Goal: Information Seeking & Learning: Learn about a topic

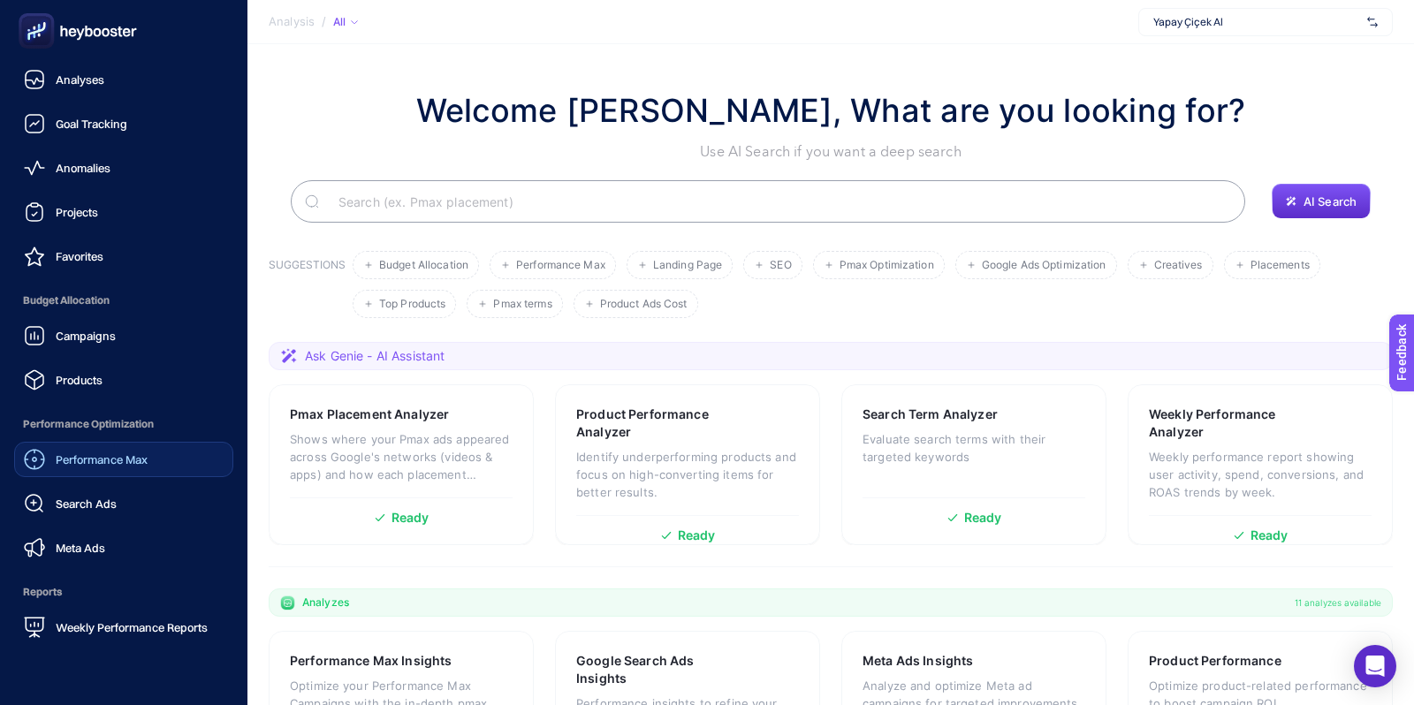
click at [116, 463] on span "Performance Max" at bounding box center [102, 459] width 92 height 14
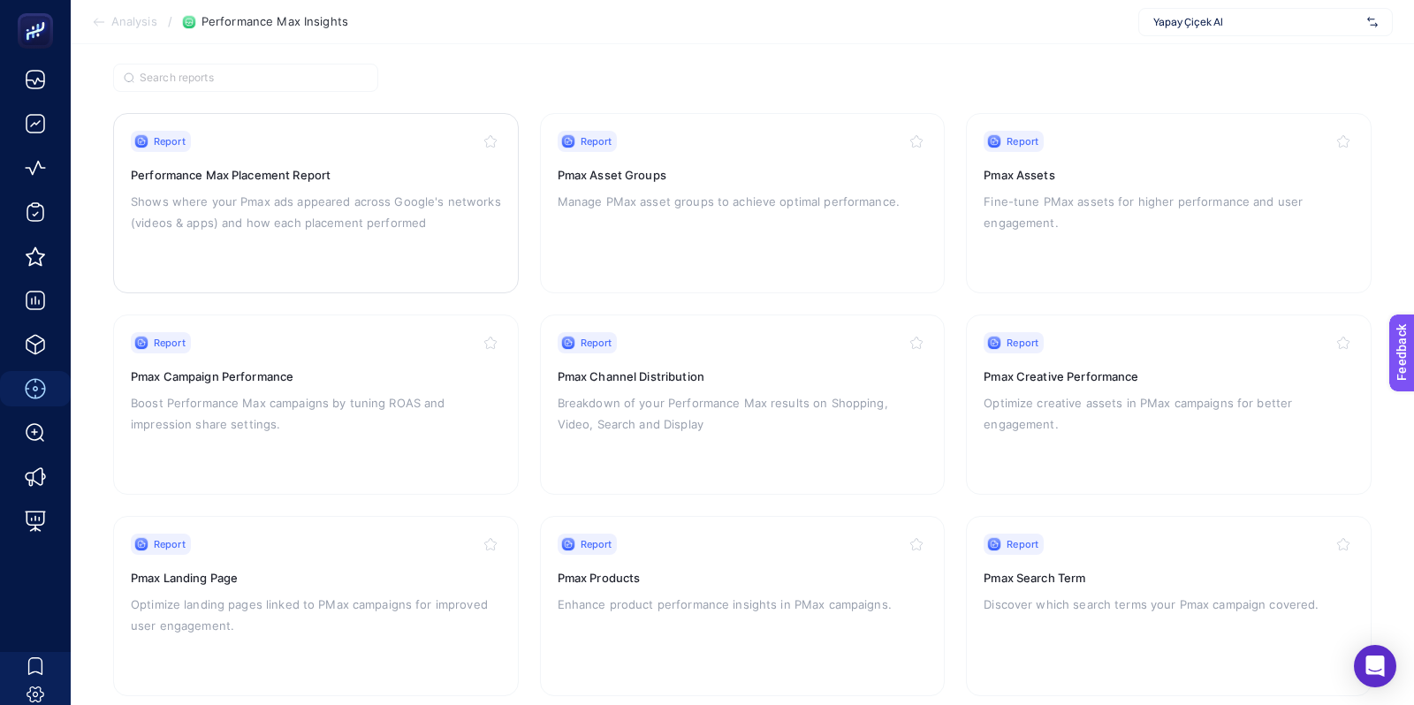
scroll to position [162, 0]
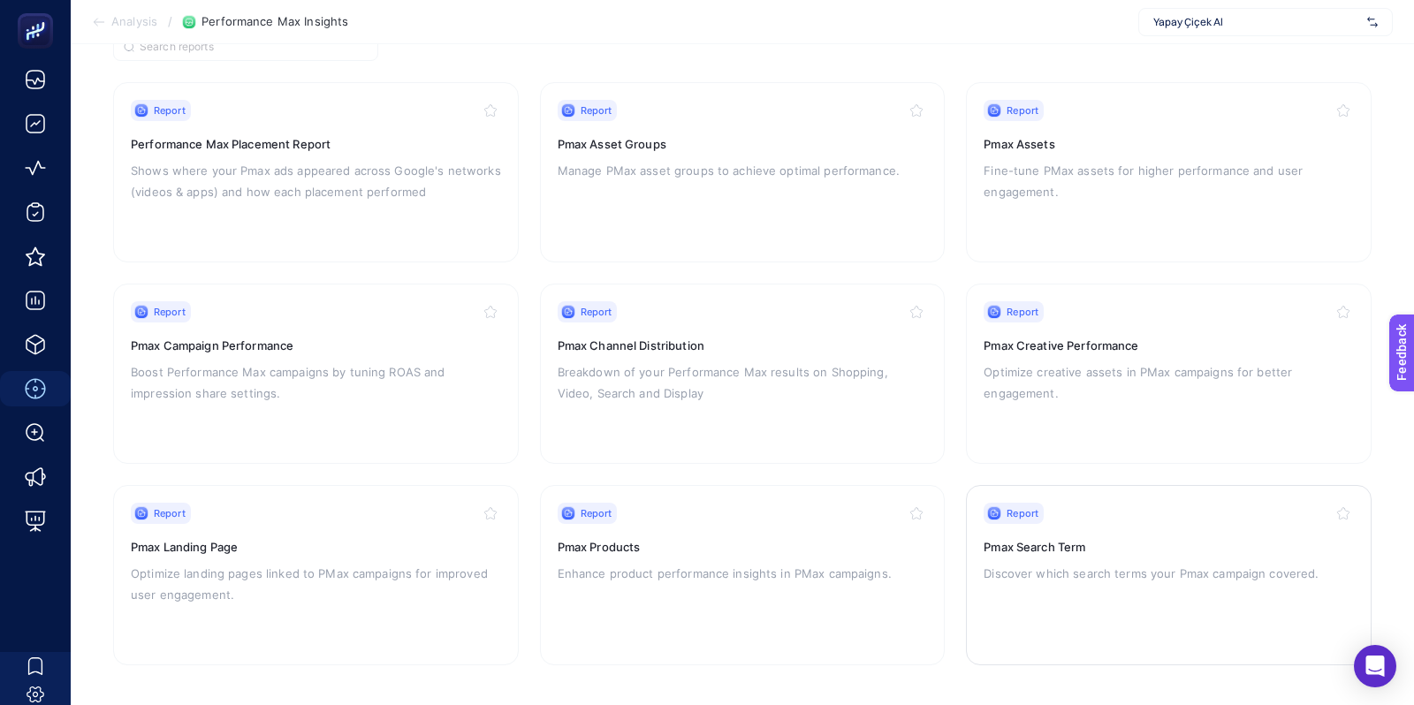
click at [1101, 602] on div "Report Pmax Search Term Discover which search terms your Pmax campaign covered." at bounding box center [1168, 575] width 370 height 145
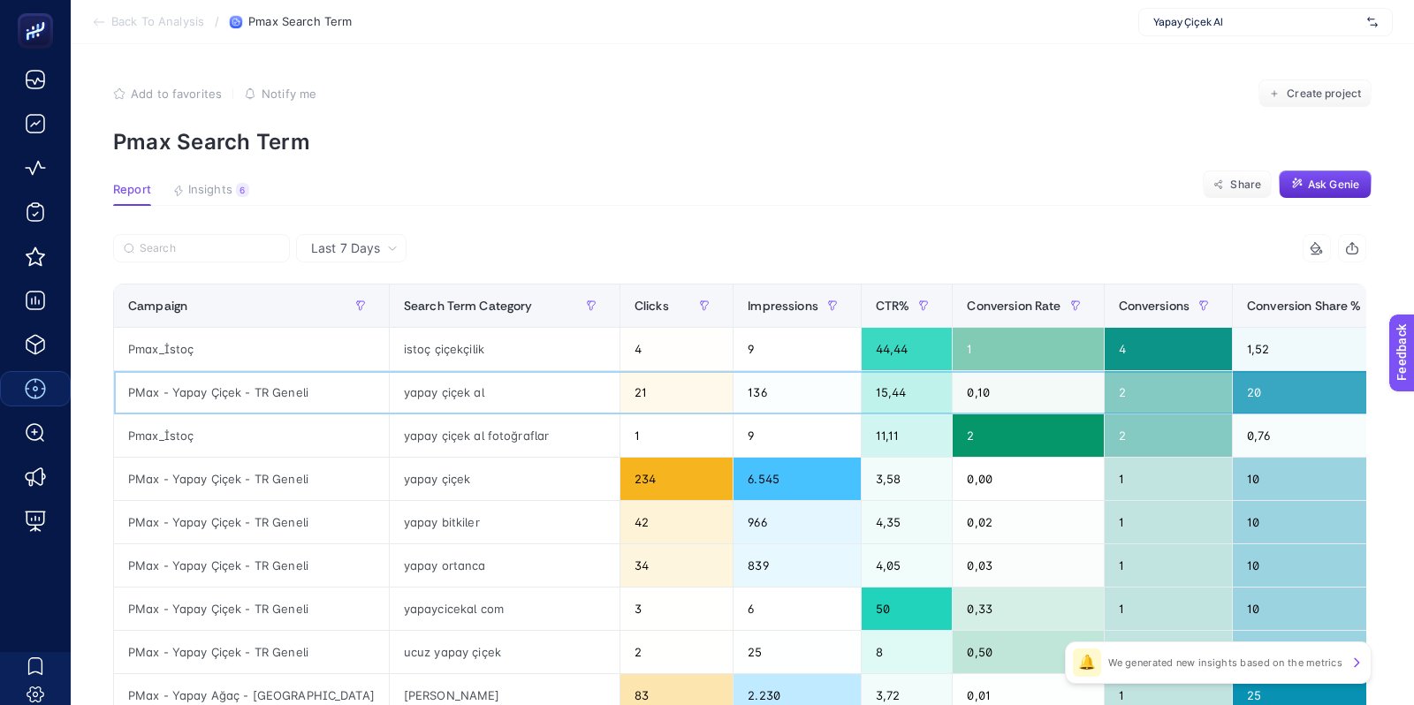
click at [200, 390] on div "PMax - Yapay Çiçek - TR Geneli" at bounding box center [251, 392] width 275 height 42
copy tr "PMax - Yapay Çiçek - TR Geneli"
click at [212, 255] on label at bounding box center [201, 248] width 177 height 28
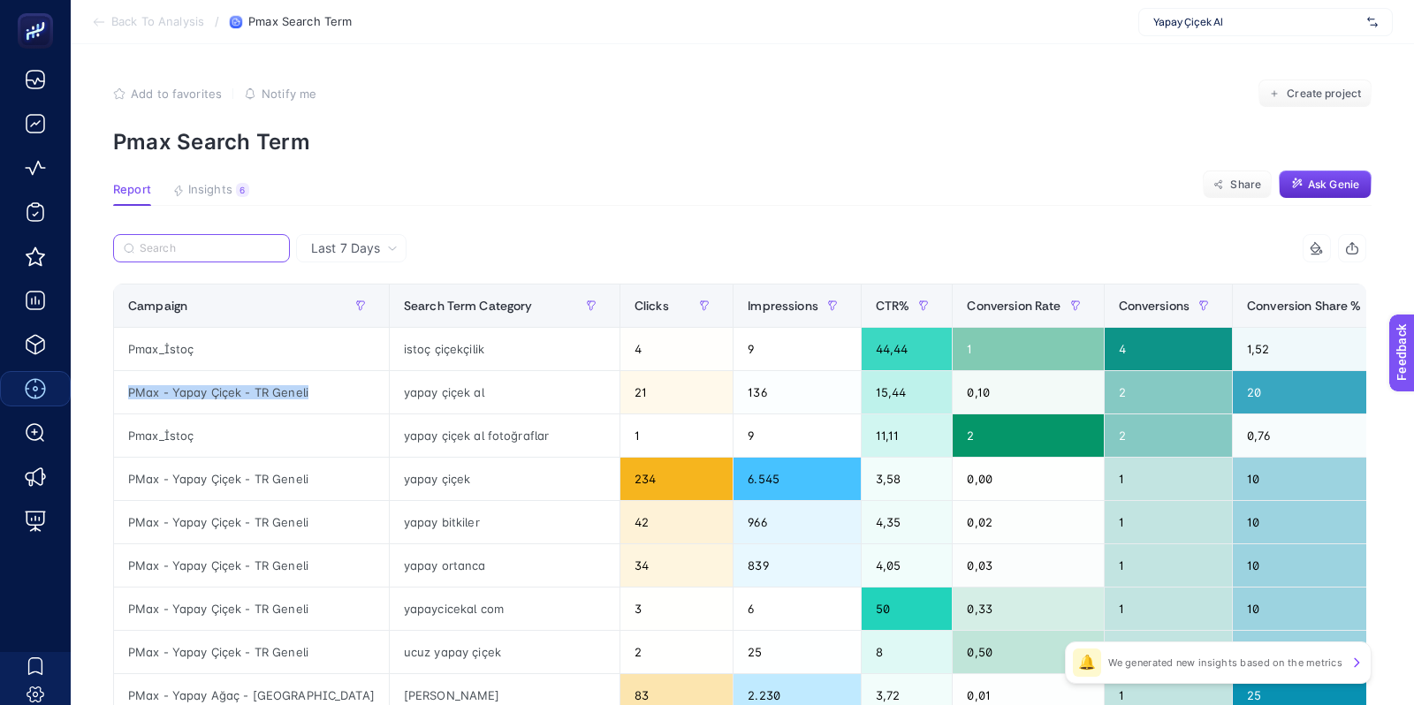
click at [212, 255] on input "Search" at bounding box center [210, 248] width 140 height 13
paste input "PMax - Yapay Çiçek - TR Geneli"
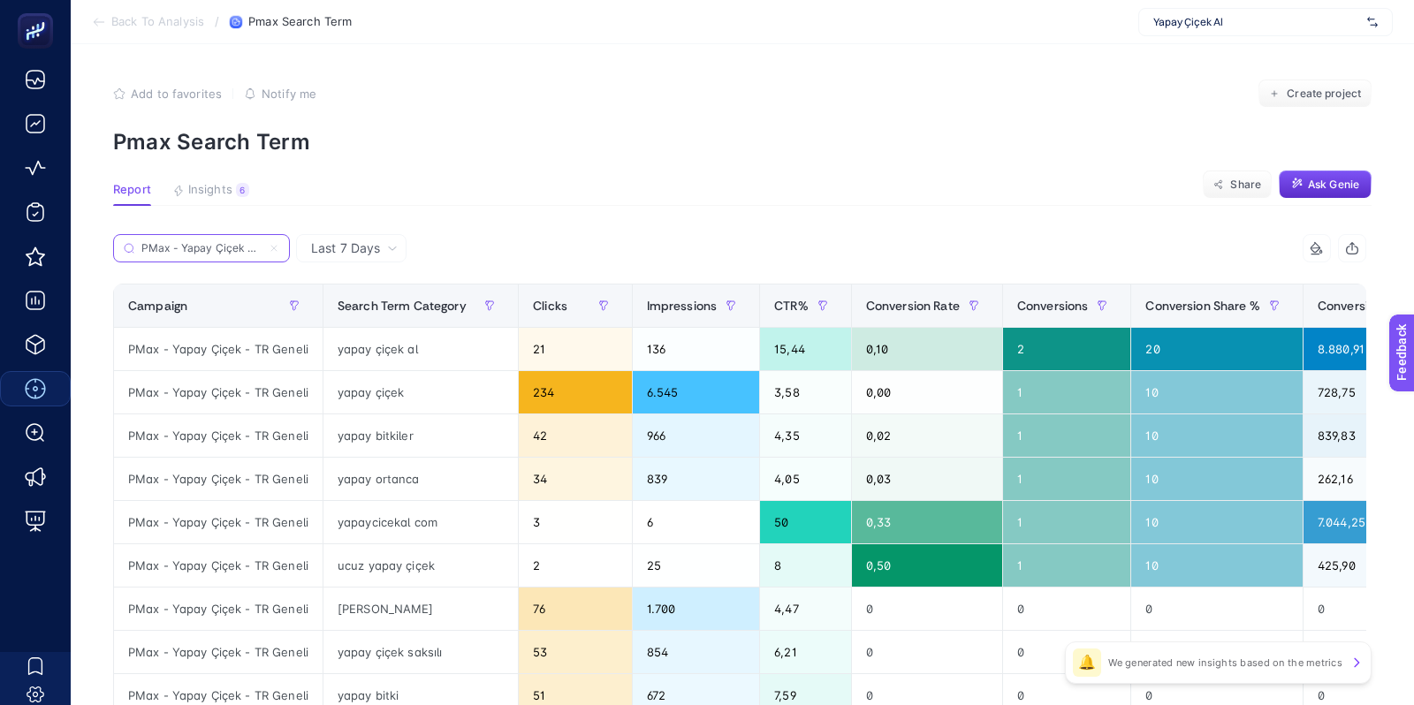
scroll to position [0, 39]
type input "PMax - Yapay Çiçek - TR Geneli"
click at [312, 254] on span "Last 7 Days" at bounding box center [345, 248] width 69 height 18
click at [367, 251] on span "Last 7 Days" at bounding box center [345, 248] width 69 height 18
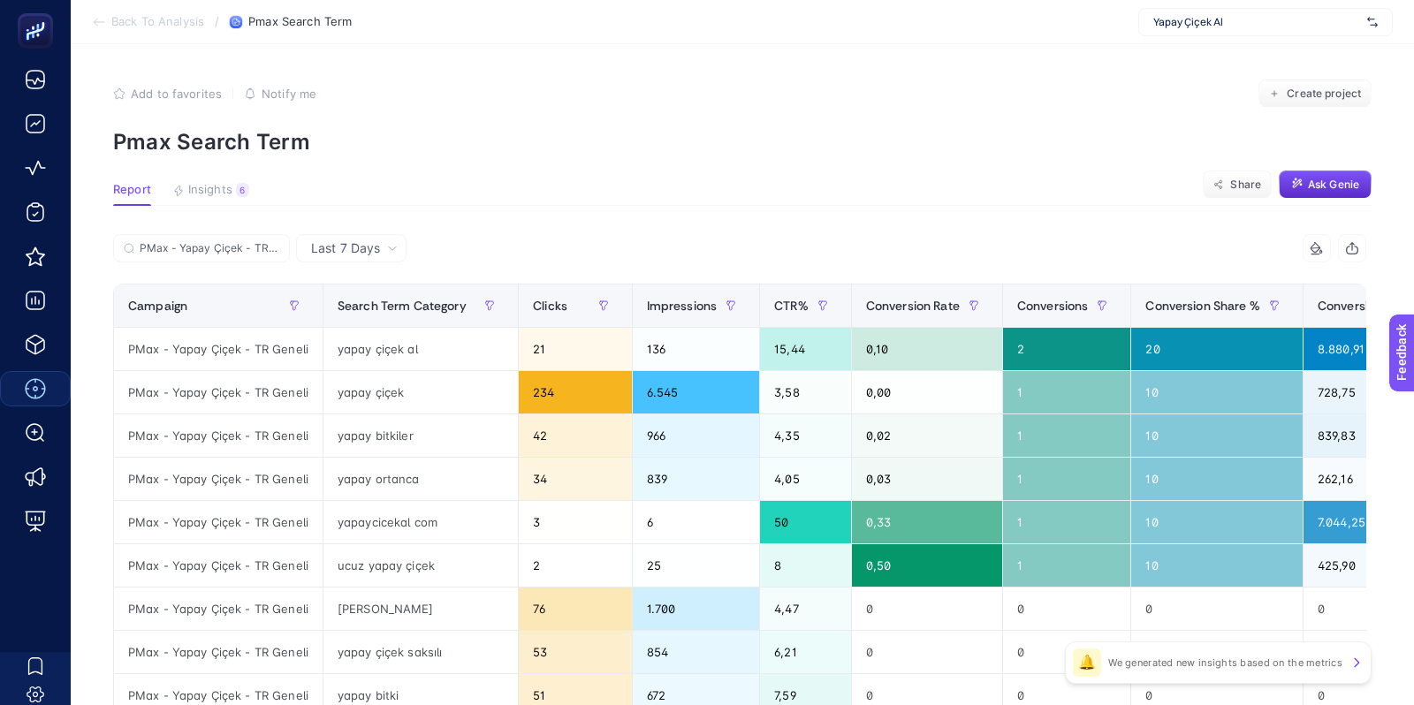
click at [377, 245] on span "Last 7 Days" at bounding box center [345, 248] width 69 height 18
click at [406, 247] on div "PMax - Yapay Çiçek - TR Geneli" at bounding box center [426, 253] width 626 height 39
click at [397, 247] on icon at bounding box center [392, 248] width 11 height 11
click at [361, 319] on th "Search Term Category" at bounding box center [419, 305] width 195 height 43
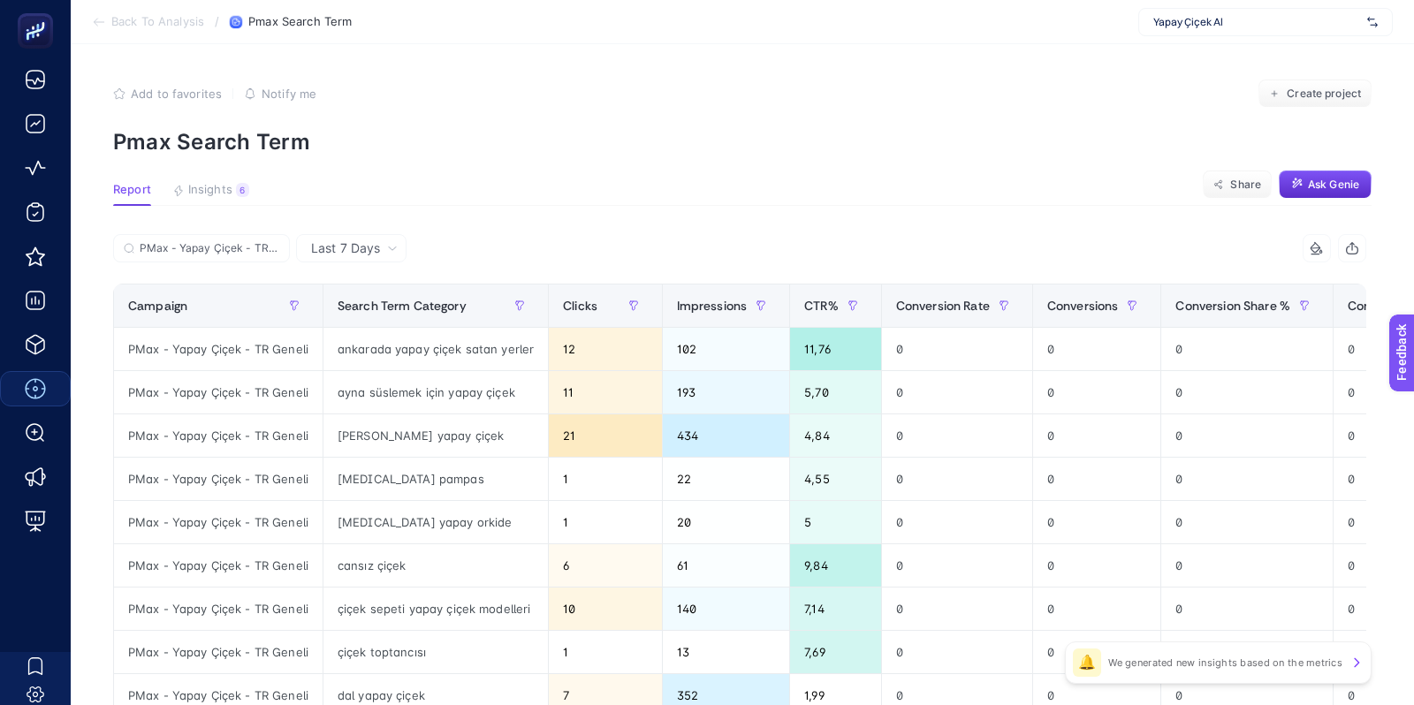
click at [374, 245] on span "Last 7 Days" at bounding box center [345, 248] width 69 height 18
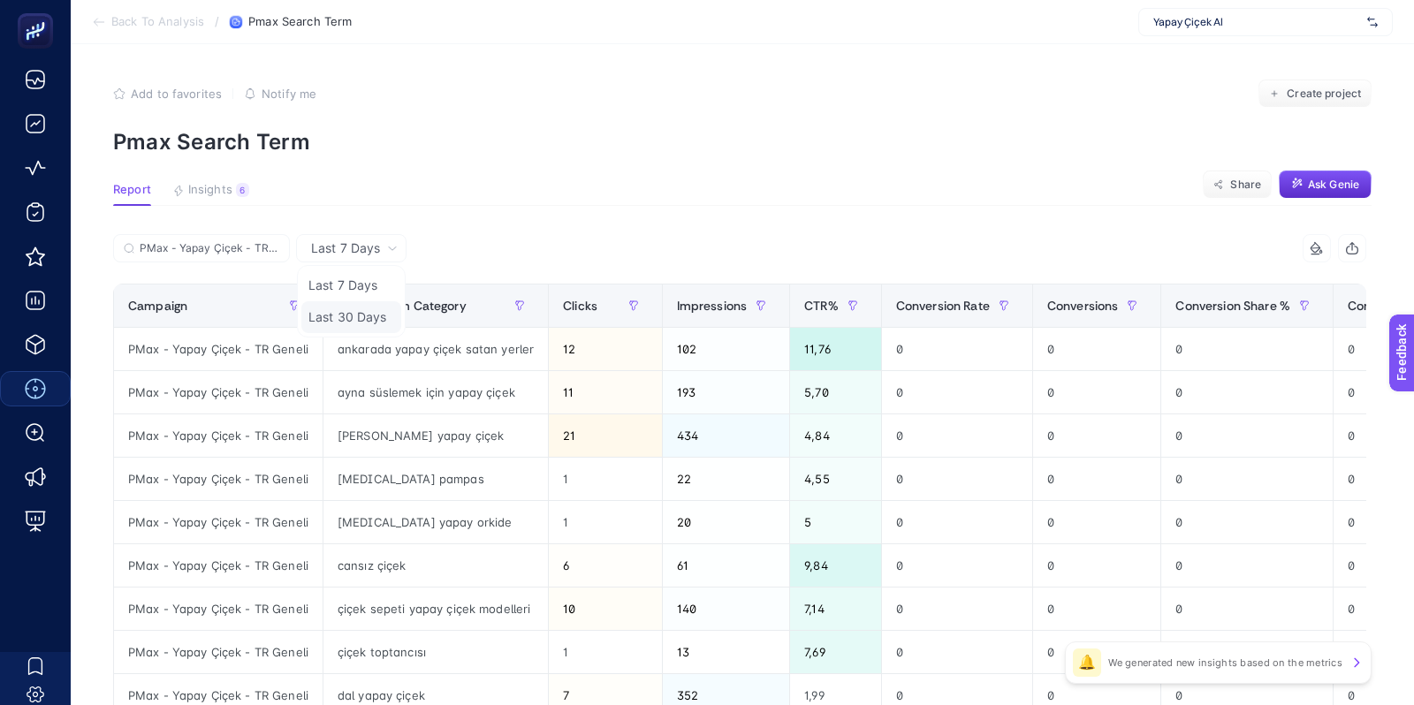
click at [368, 311] on li "Last 30 Days" at bounding box center [351, 317] width 100 height 32
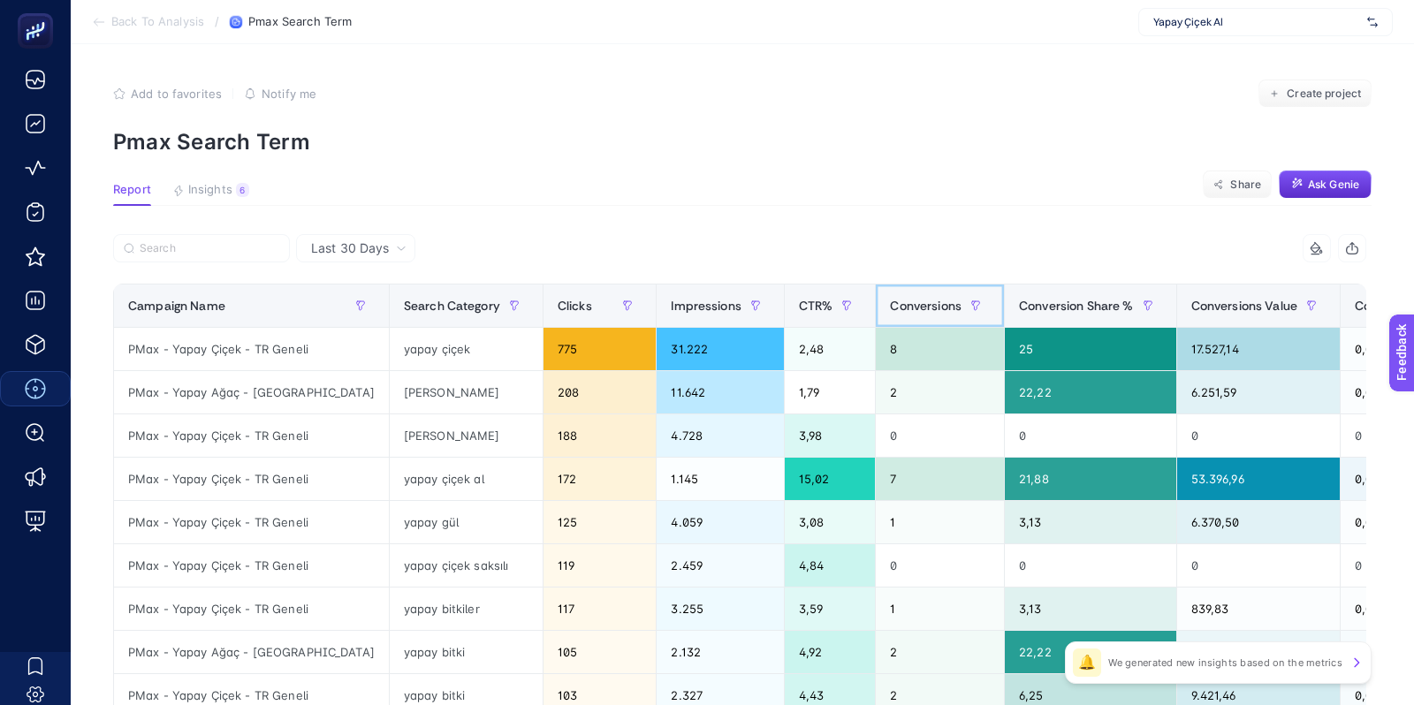
click at [892, 326] on th "Conversions" at bounding box center [939, 305] width 129 height 43
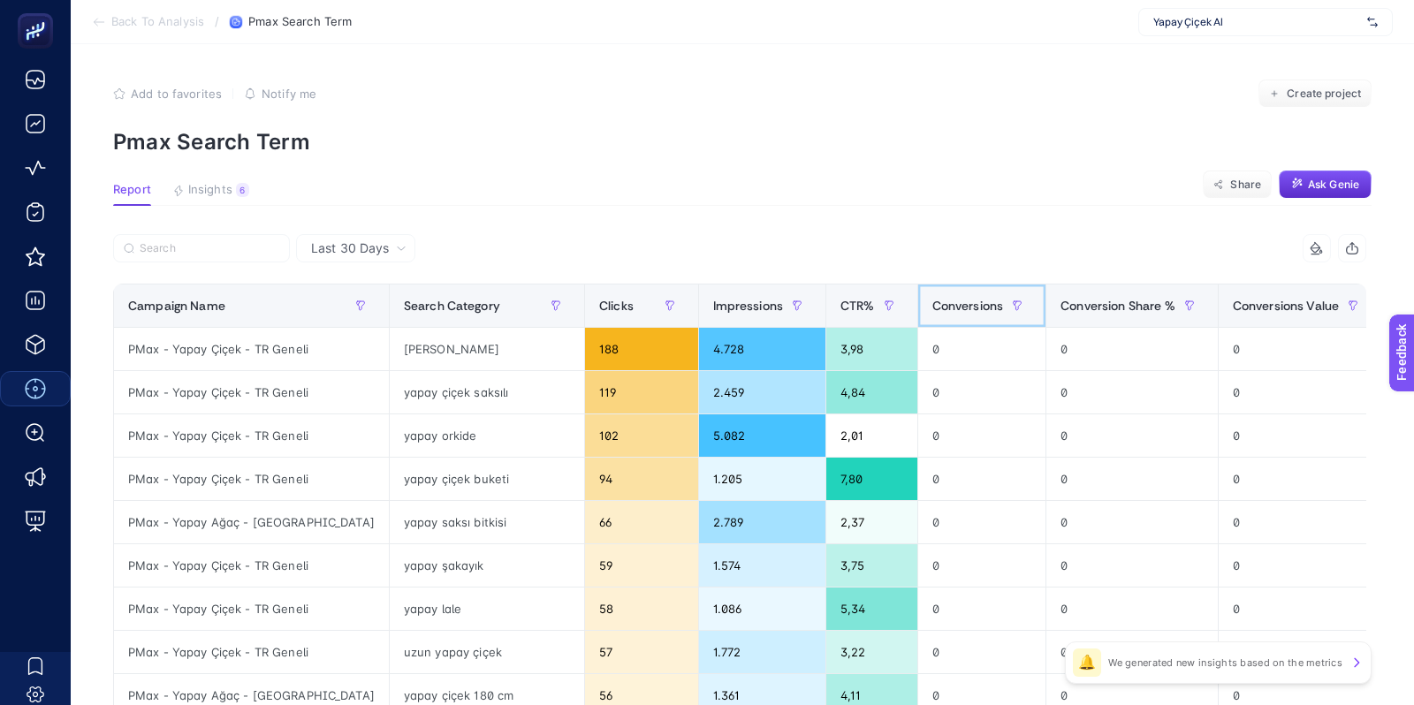
click at [932, 319] on div "Conversions" at bounding box center [982, 306] width 100 height 28
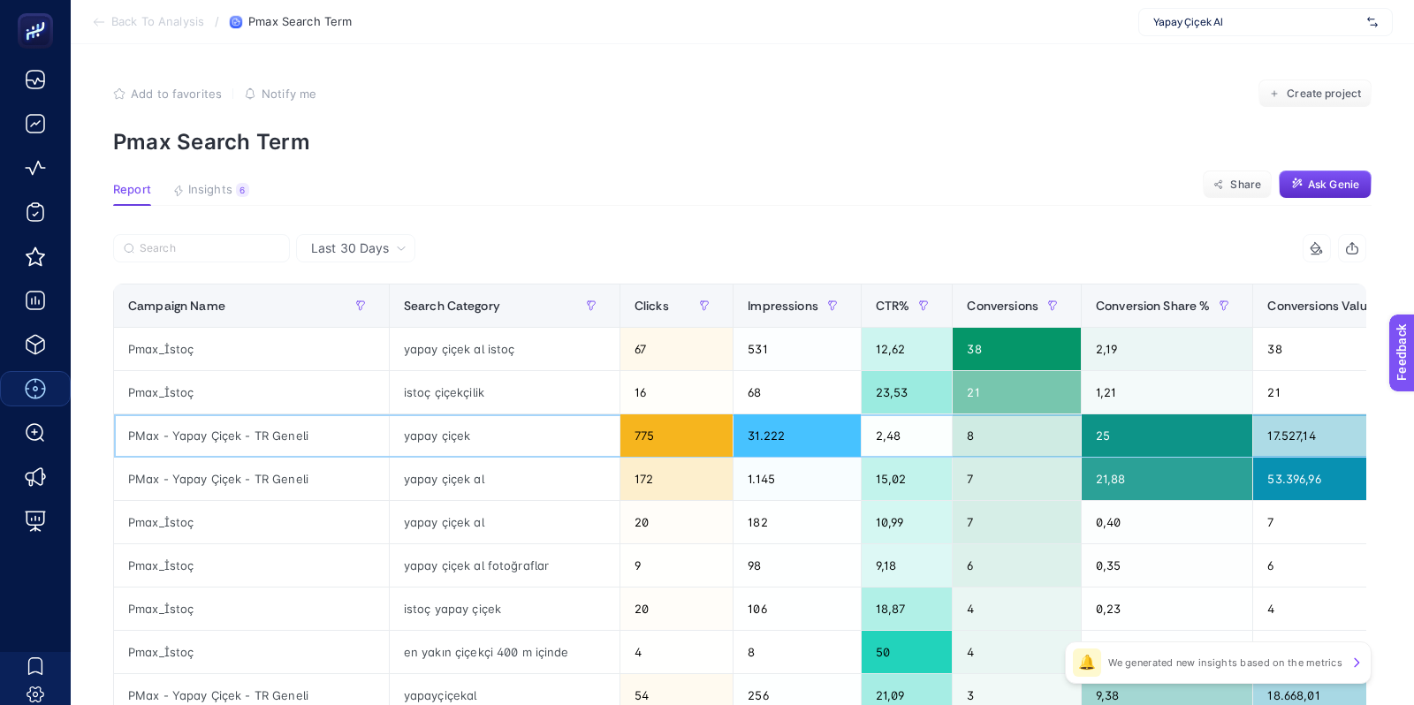
click at [261, 447] on div "PMax - Yapay Çiçek - TR Geneli" at bounding box center [251, 435] width 275 height 42
click at [270, 436] on div "PMax - Yapay Çiçek - TR Geneli" at bounding box center [251, 435] width 275 height 42
copy tr "PMax - Yapay Çiçek - TR Geneli"
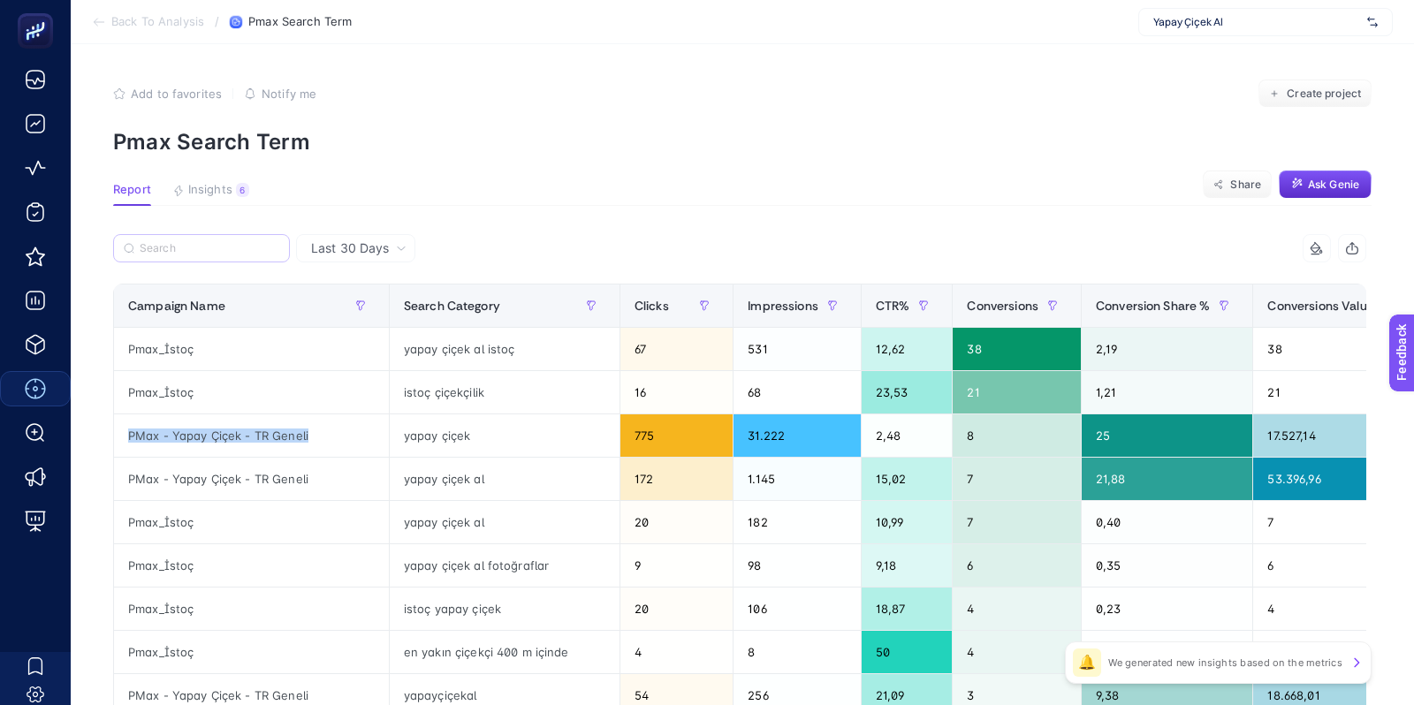
click at [245, 235] on label at bounding box center [201, 248] width 177 height 28
click at [0, 0] on input "PMax - Yapay Çiçek - TR Geneli" at bounding box center [0, 0] width 0 height 0
click at [245, 239] on label at bounding box center [201, 248] width 177 height 28
click at [0, 0] on input "PMax - Yapay Çiçek - TR Geneli" at bounding box center [0, 0] width 0 height 0
click at [236, 242] on input "Search" at bounding box center [210, 248] width 140 height 13
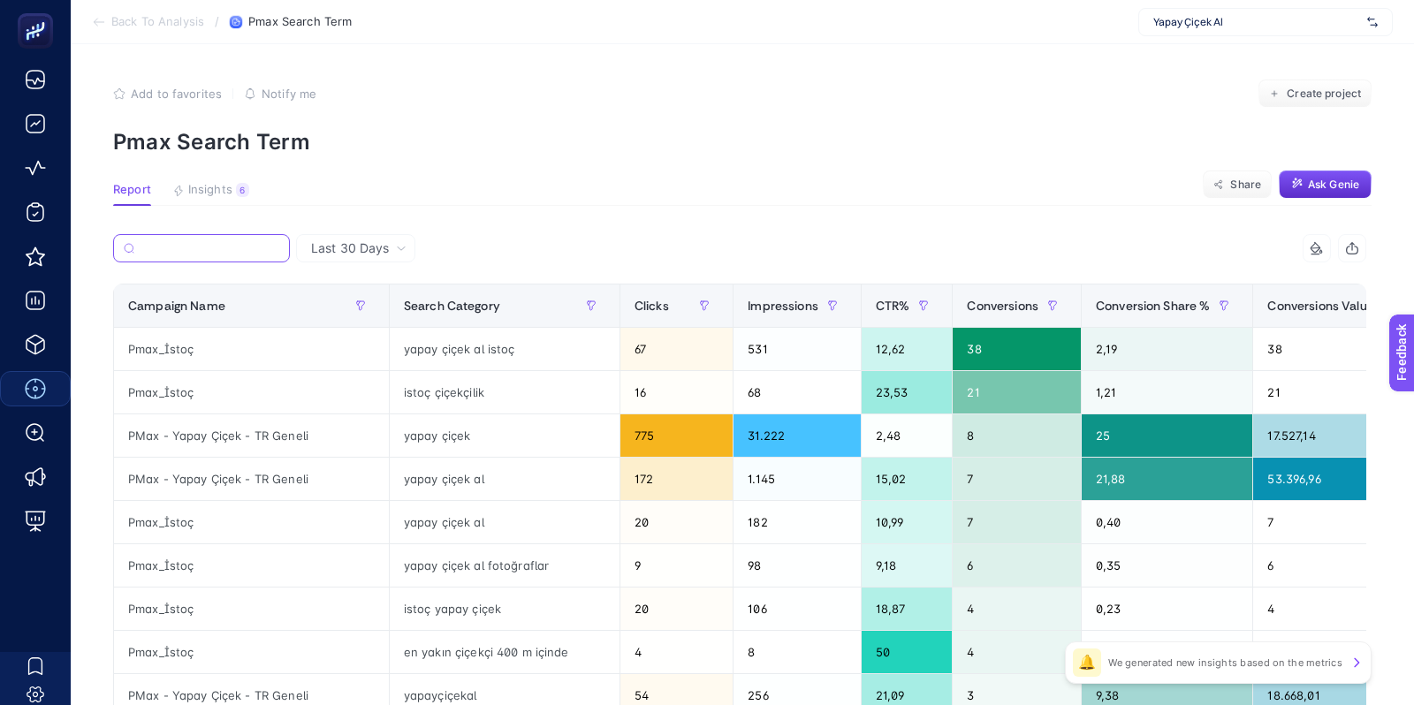
paste input "PMax - Yapay Çiçek - TR Geneli"
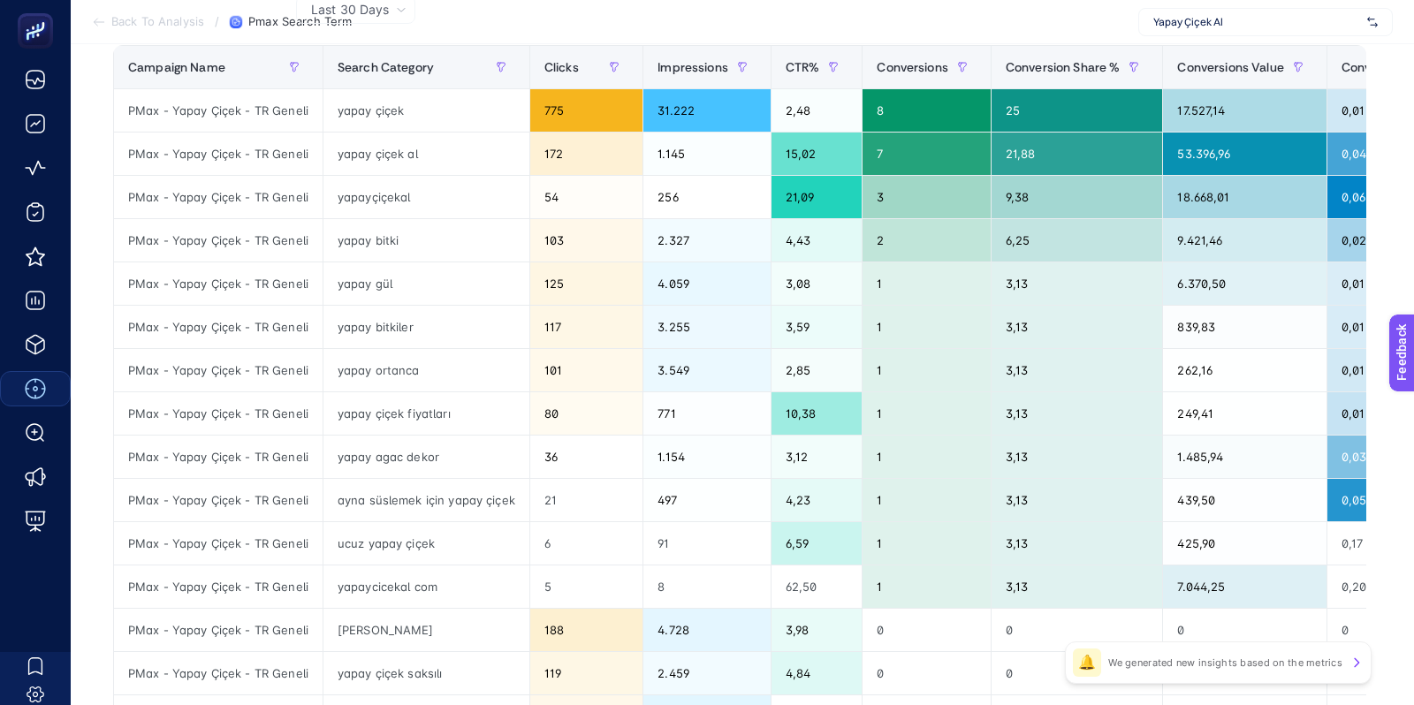
scroll to position [236, 0]
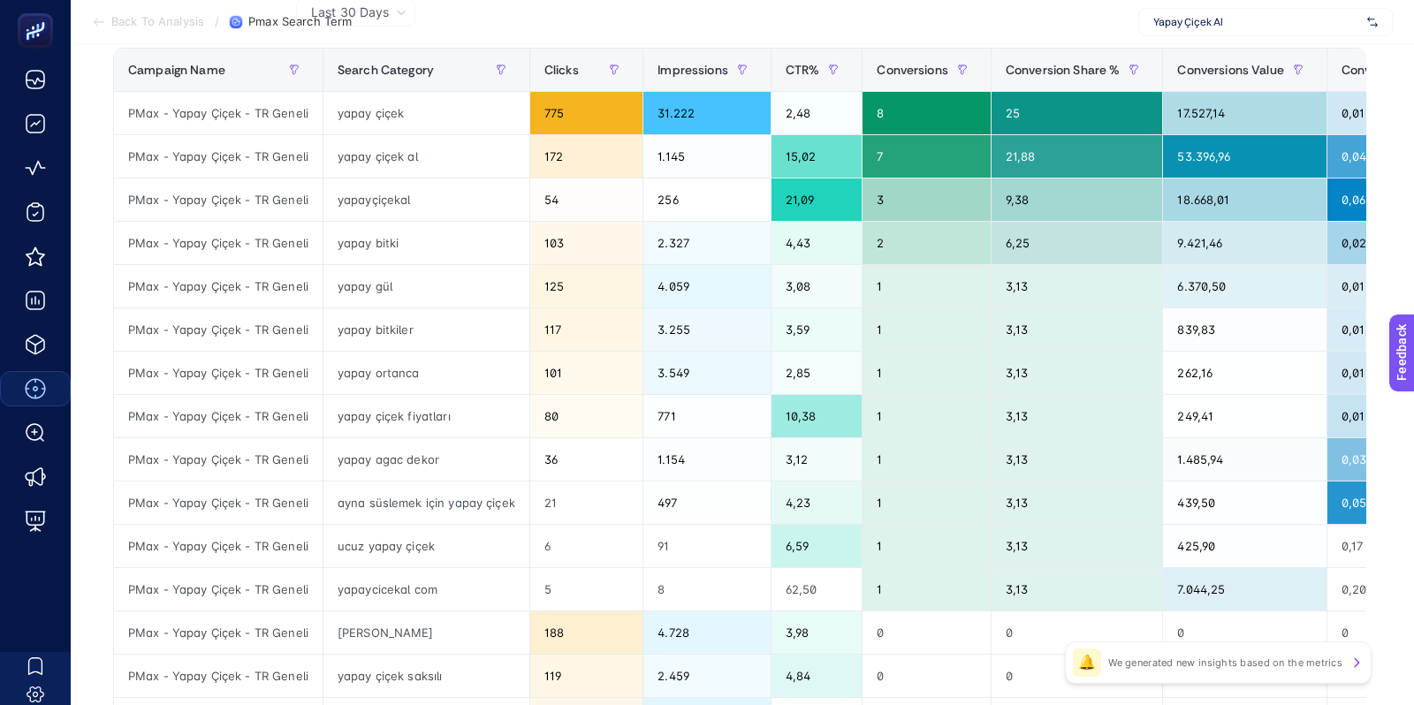
type input "PMax - Yapay Çiçek - TR Geneli"
